Goal: Navigation & Orientation: Find specific page/section

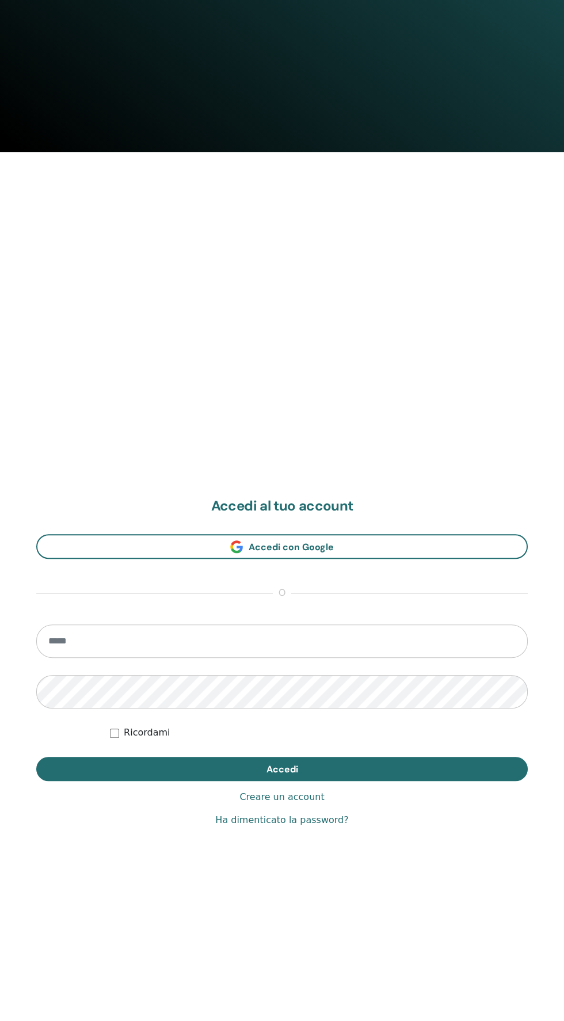
scroll to position [938, 0]
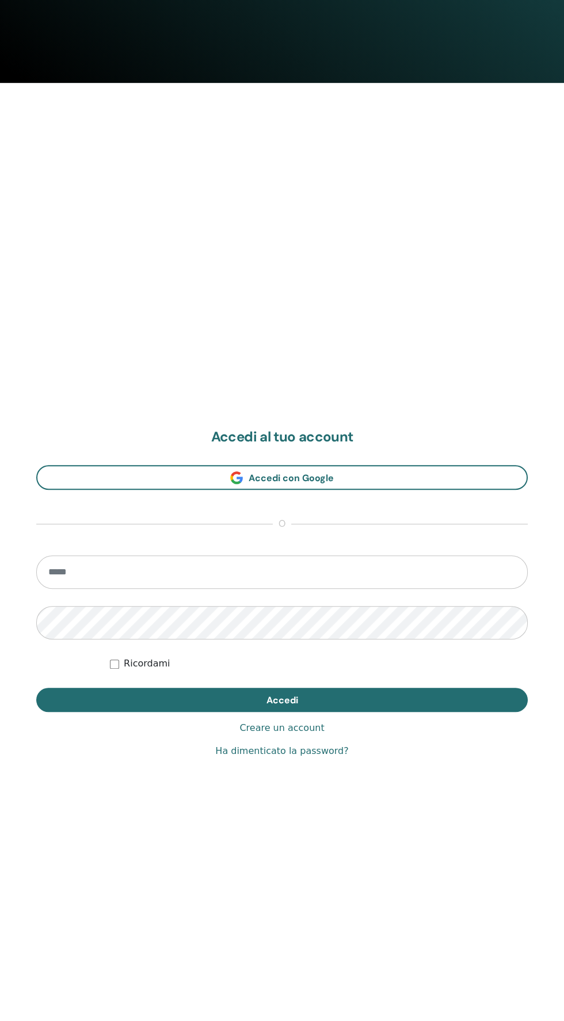
click at [108, 574] on input "email" at bounding box center [282, 571] width 492 height 33
type input "**********"
click at [36, 688] on button "Accedi" at bounding box center [282, 700] width 492 height 24
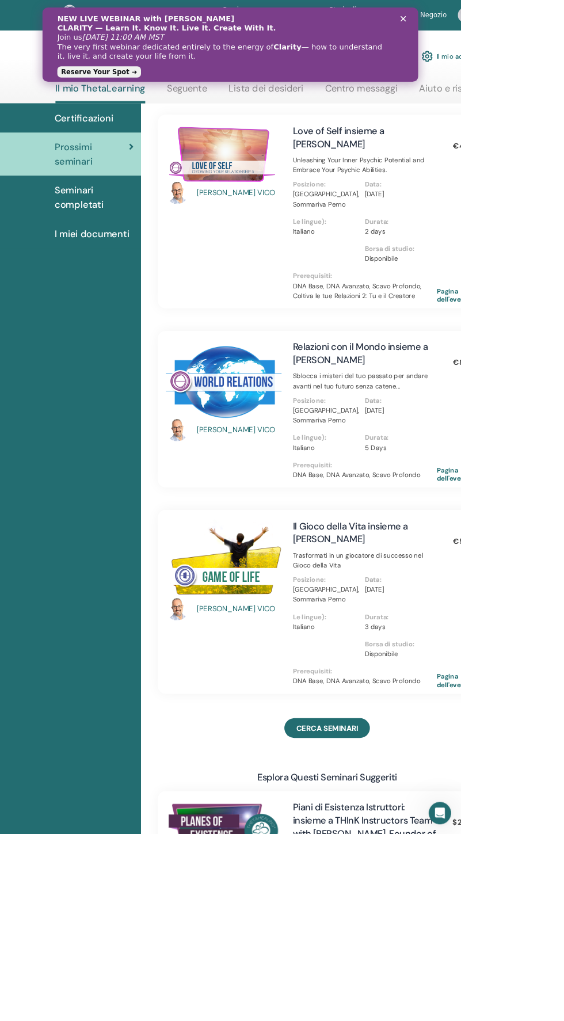
click at [484, 21] on polygon "Chiudi" at bounding box center [484, 21] width 7 height 7
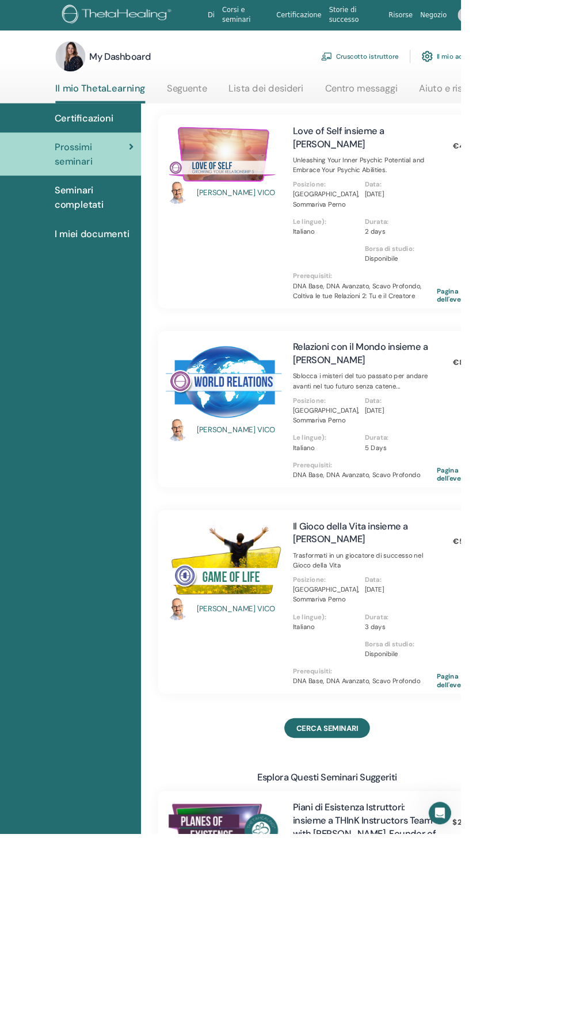
click at [564, 25] on link "2" at bounding box center [572, 18] width 43 height 37
click at [528, 193] on span "Notifiche" at bounding box center [534, 198] width 33 height 10
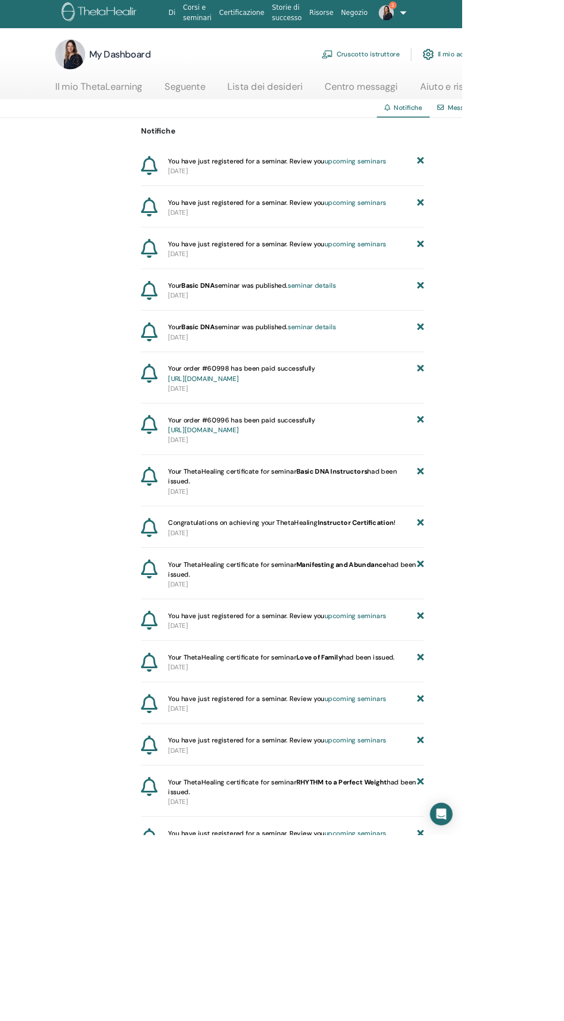
click at [481, 17] on link "2" at bounding box center [468, 18] width 29 height 37
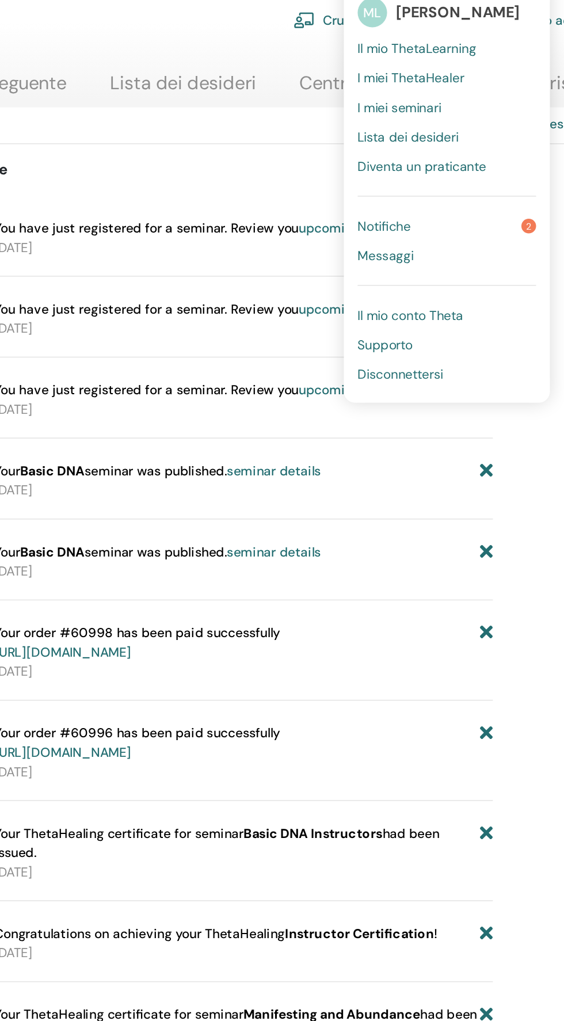
click at [437, 128] on span "I miei seminari" at bounding box center [459, 124] width 52 height 10
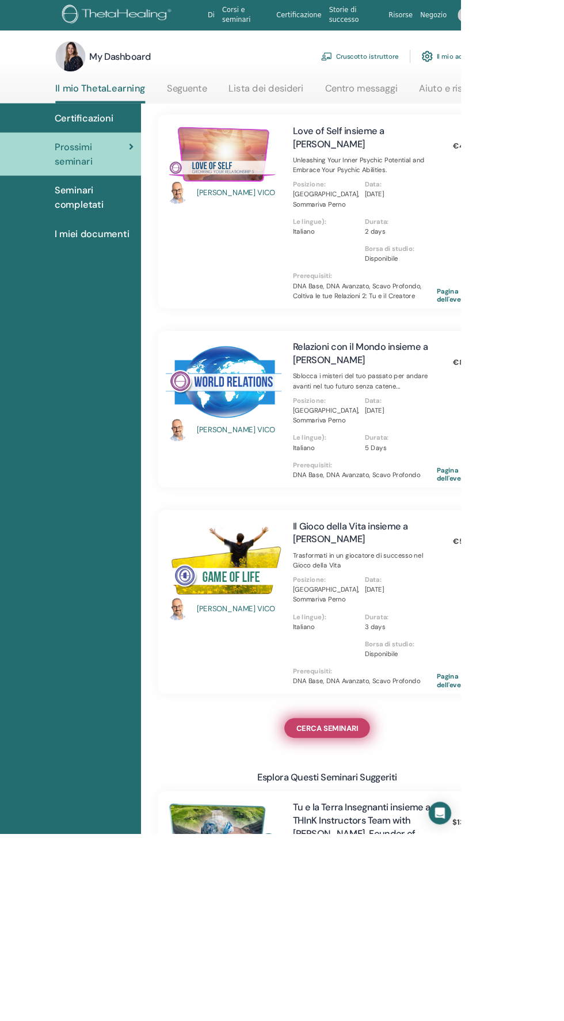
click at [369, 896] on span "CERCA SEMINARI" at bounding box center [401, 892] width 76 height 12
